Goal: Subscribe to service/newsletter

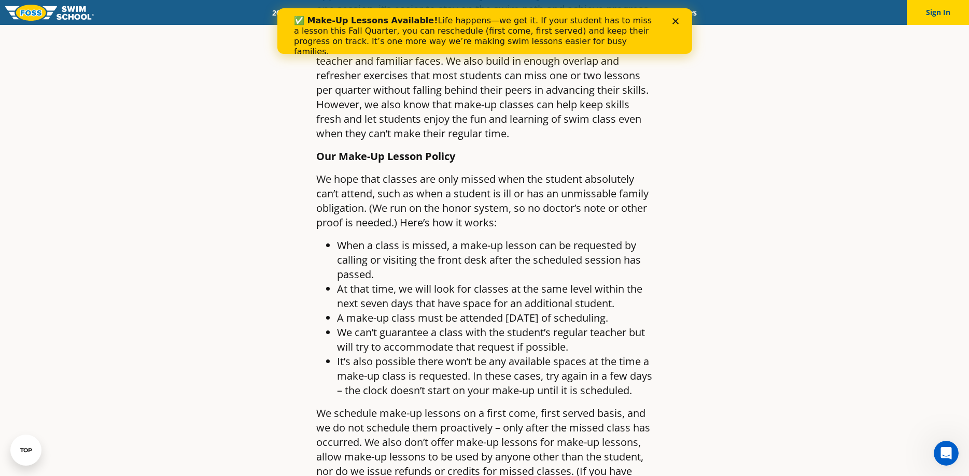
scroll to position [740, 0]
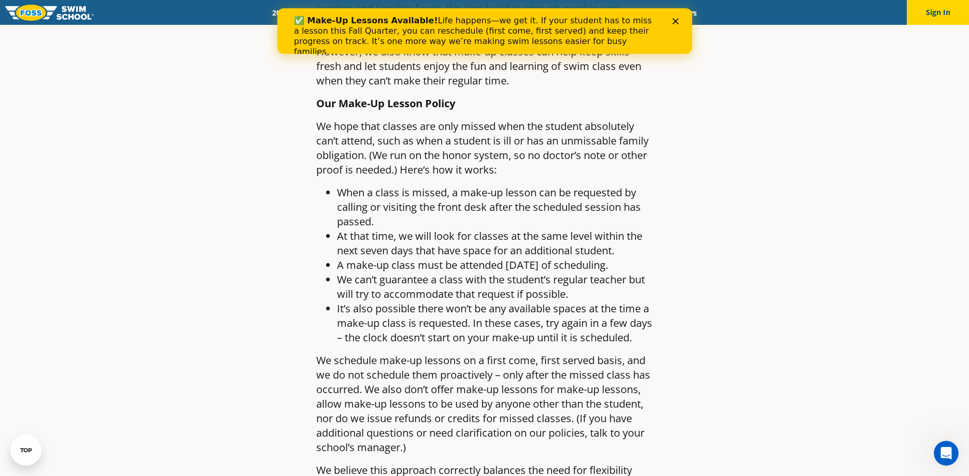
click at [671, 19] on div "✅ Make-Up Lessons Available! Life happens—we get it. If your student has to mis…" at bounding box center [483, 36] width 381 height 48
click at [674, 21] on polygon "Close" at bounding box center [675, 21] width 6 height 6
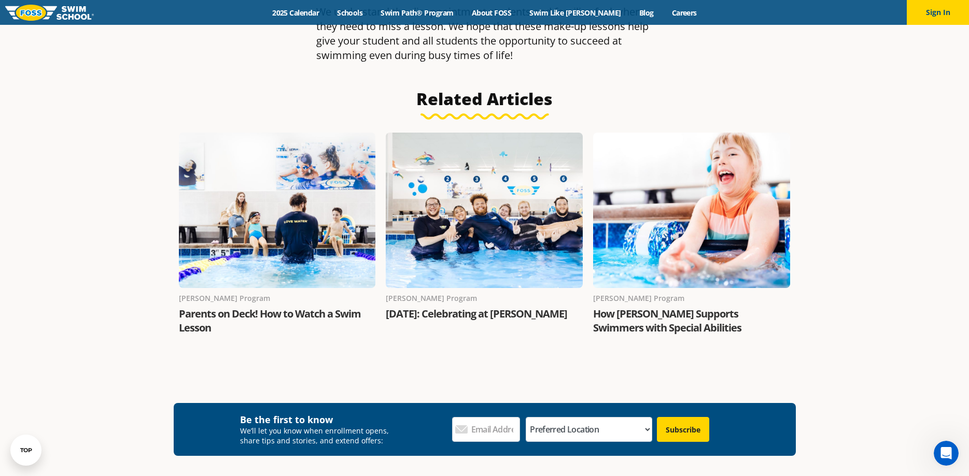
scroll to position [1744, 0]
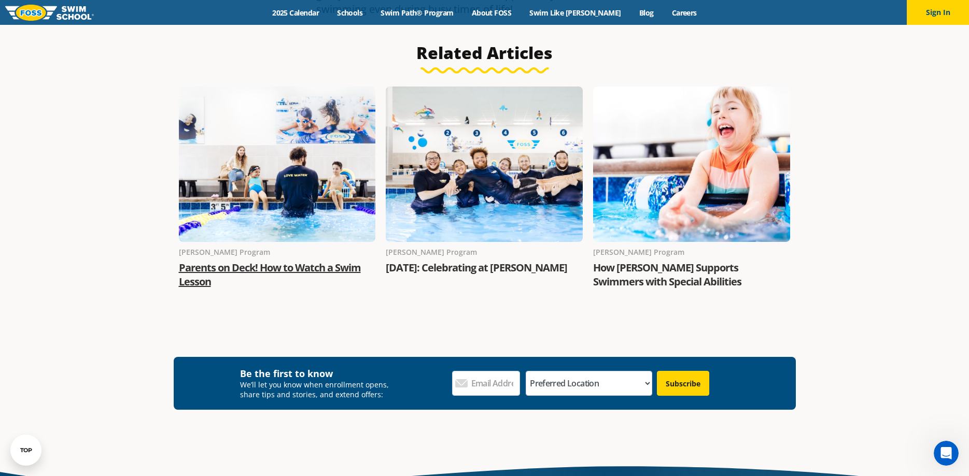
click at [295, 280] on link "Parents on Deck! How to Watch a Swim Lesson" at bounding box center [270, 275] width 182 height 28
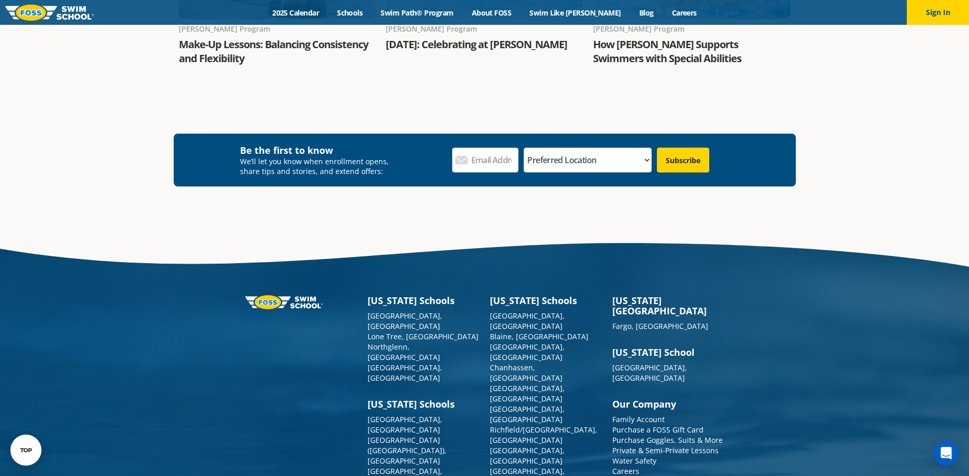
scroll to position [1877, 0]
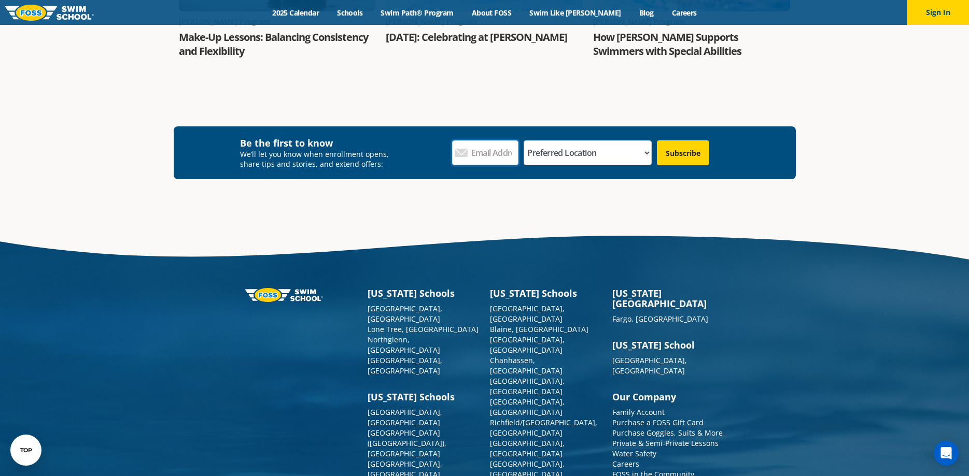
click at [503, 140] on input "Email Address *" at bounding box center [485, 152] width 66 height 25
click at [501, 140] on input "Email Address *" at bounding box center [485, 152] width 66 height 25
type input "pdfbville@aol.com"
click at [262, 5] on div "Menu 2025 Calendar Schools Swim Path® Program About FOSS Swim Like Regan Blog C…" at bounding box center [484, 12] width 969 height 25
click at [523, 140] on select "Preferred Location Ankeny, IA Ballwin, MO Blaine, MN Burnsville, MN Ballwin, MO…" at bounding box center [586, 152] width 127 height 25
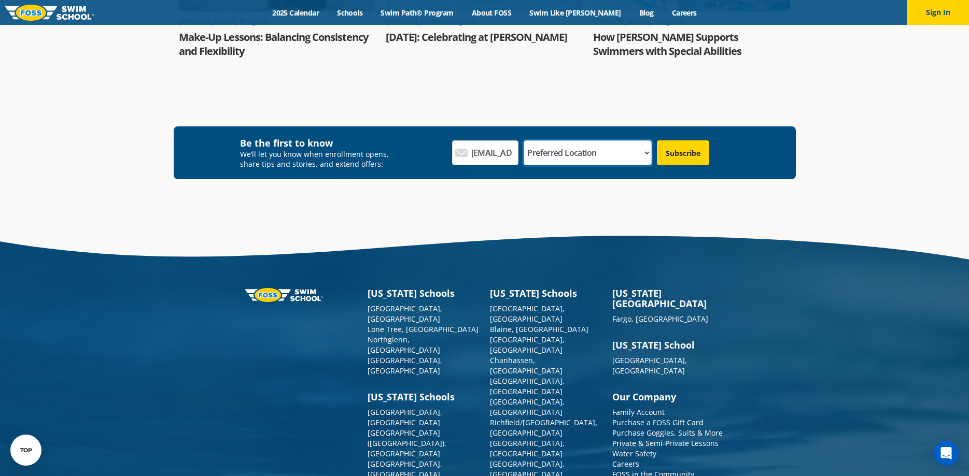
select select "Richfield/[GEOGRAPHIC_DATA], [GEOGRAPHIC_DATA]"
click option "Richfield/[GEOGRAPHIC_DATA], [GEOGRAPHIC_DATA]" at bounding box center [0, 0] width 0 height 0
click at [673, 140] on input "Subscribe" at bounding box center [683, 152] width 52 height 25
